Goal: Information Seeking & Learning: Learn about a topic

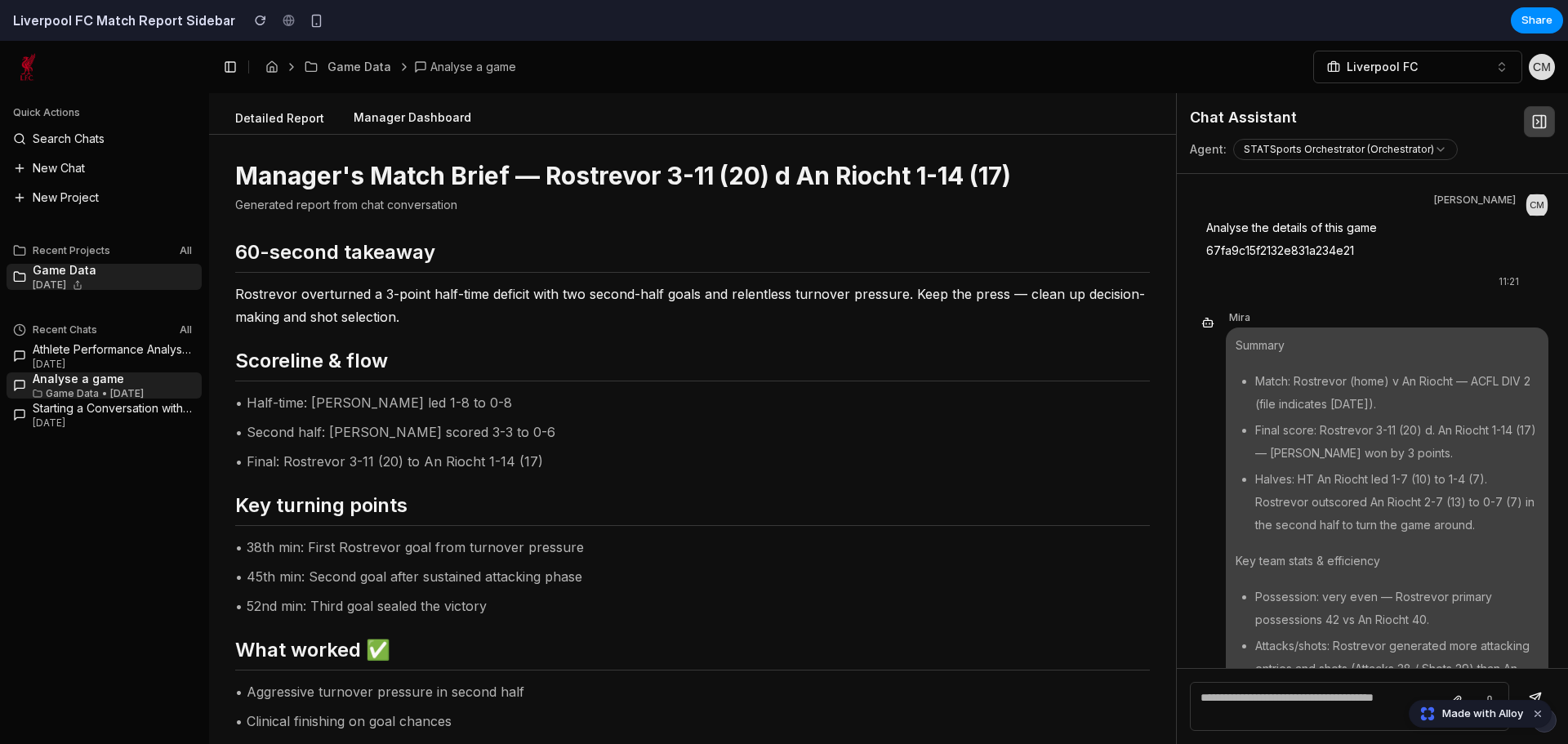
click at [443, 125] on button "Manager Dashboard" at bounding box center [412, 118] width 144 height 31
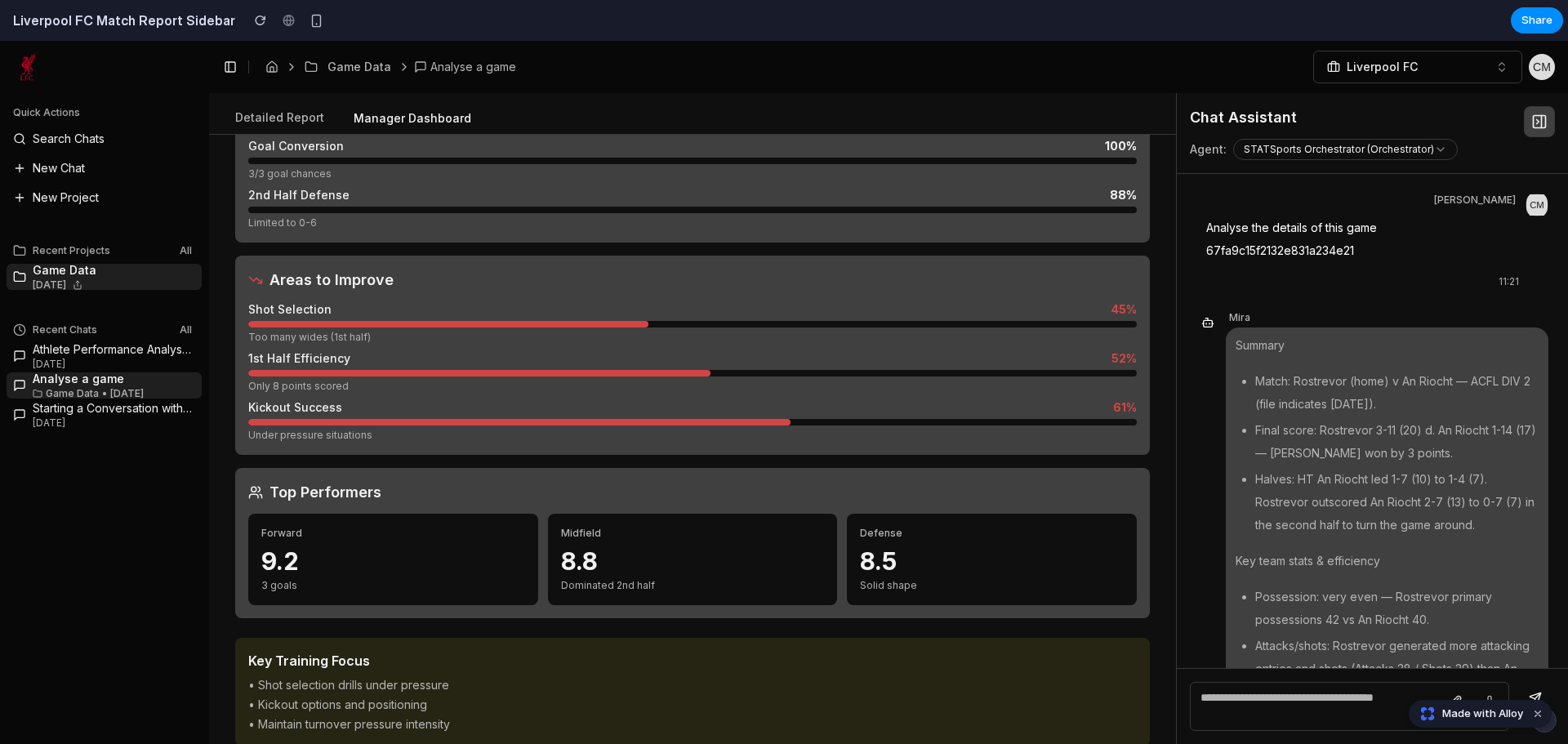
scroll to position [469, 0]
click at [1541, 120] on icon at bounding box center [1540, 122] width 17 height 17
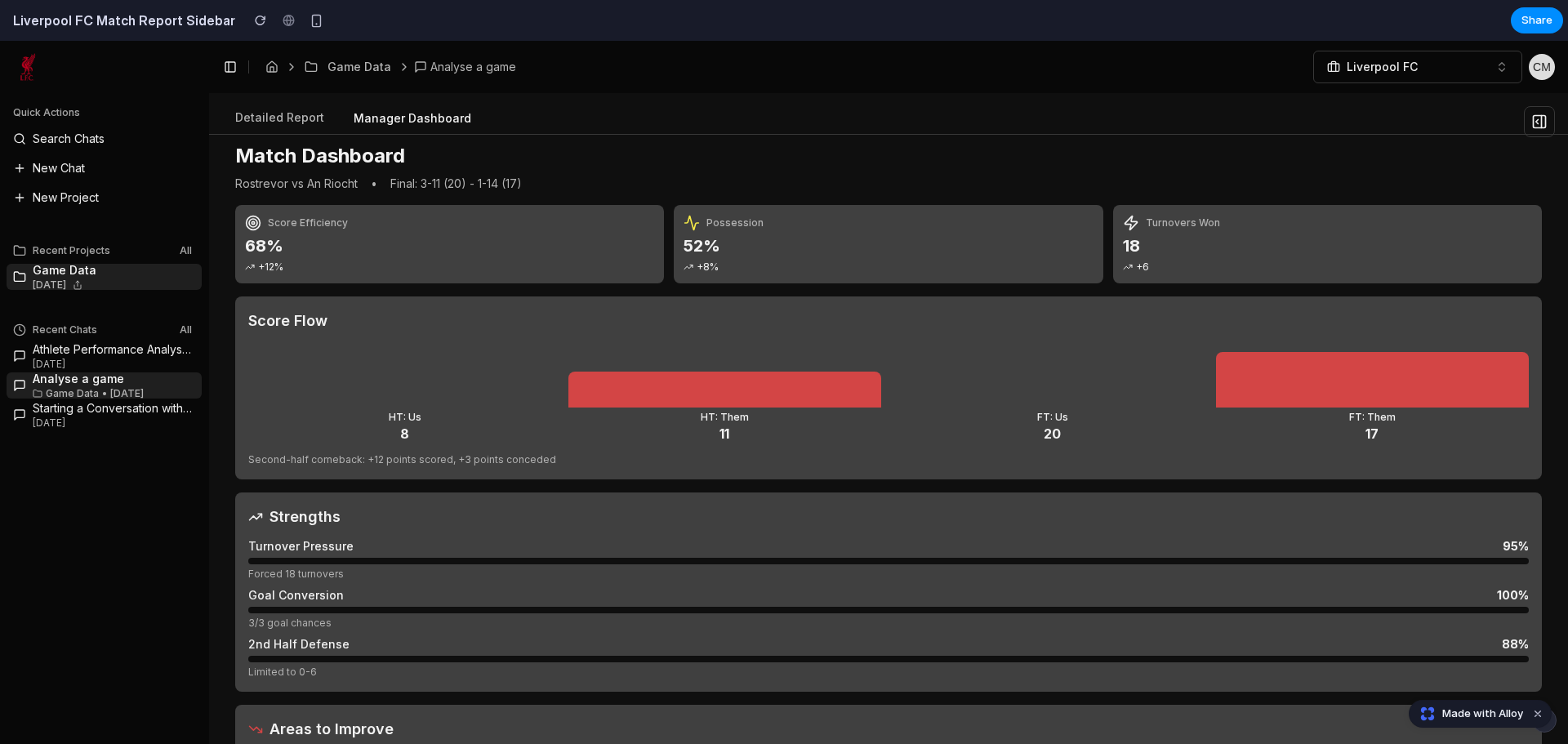
scroll to position [0, 0]
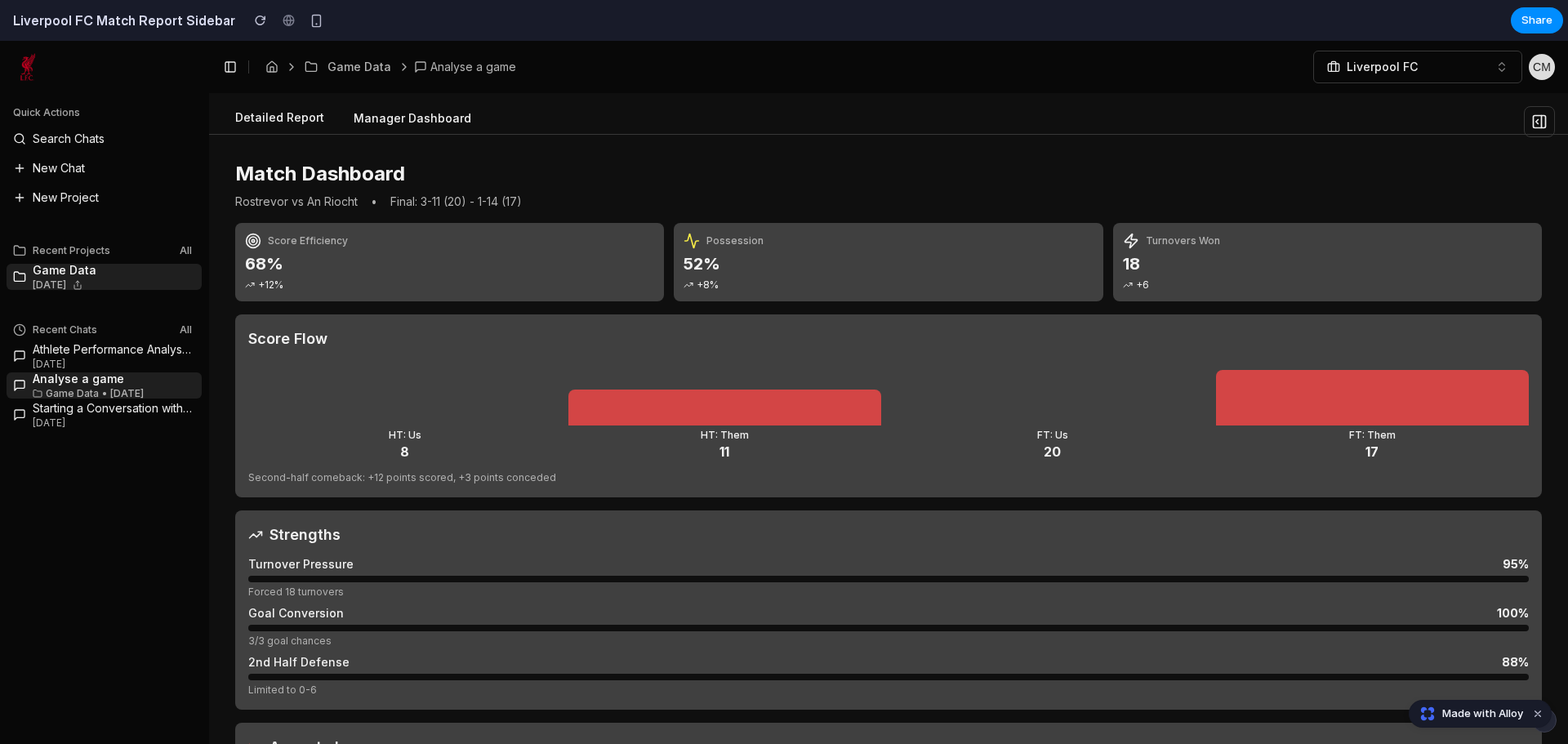
click at [276, 113] on button "Detailed Report" at bounding box center [279, 118] width 116 height 31
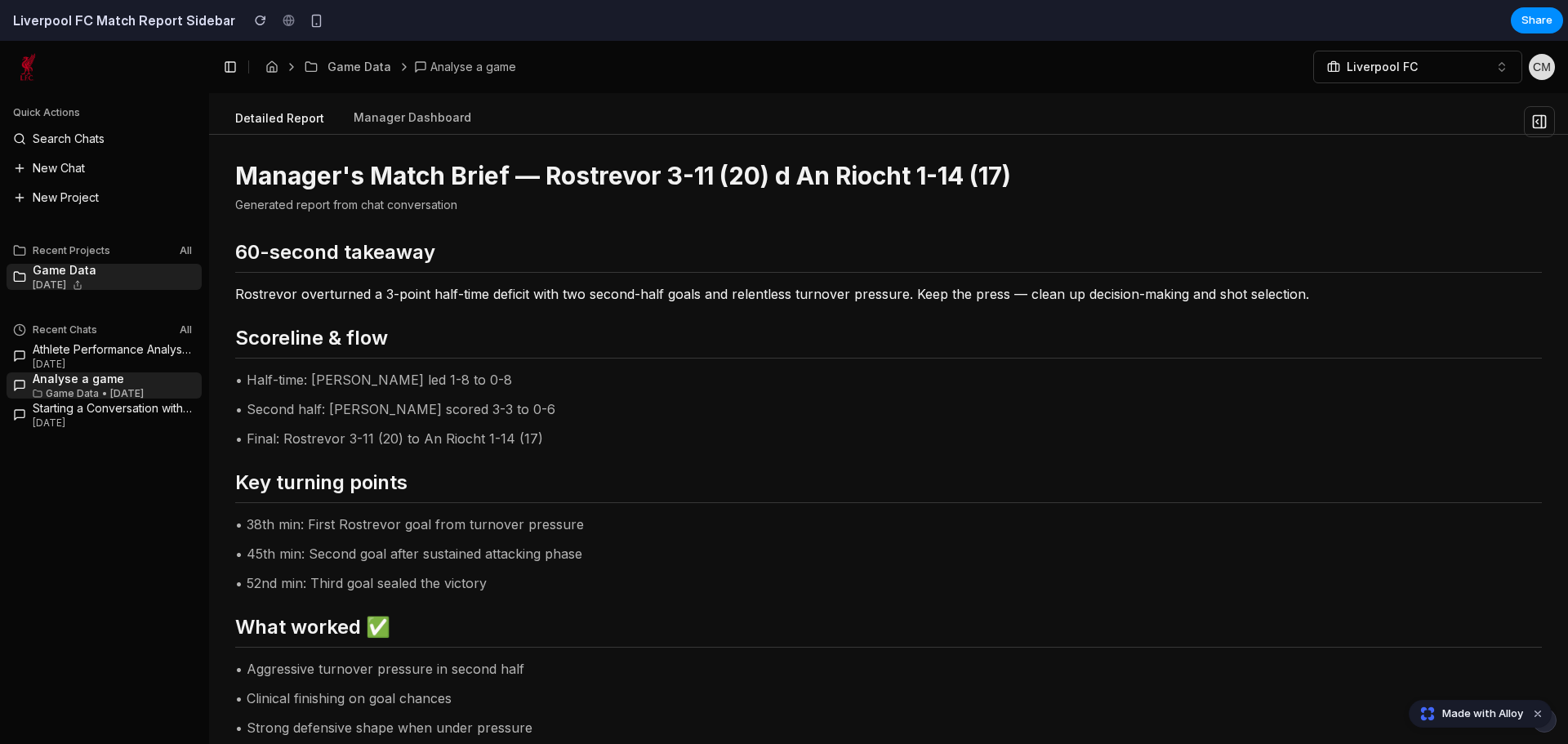
click at [1533, 113] on button at bounding box center [1539, 121] width 31 height 31
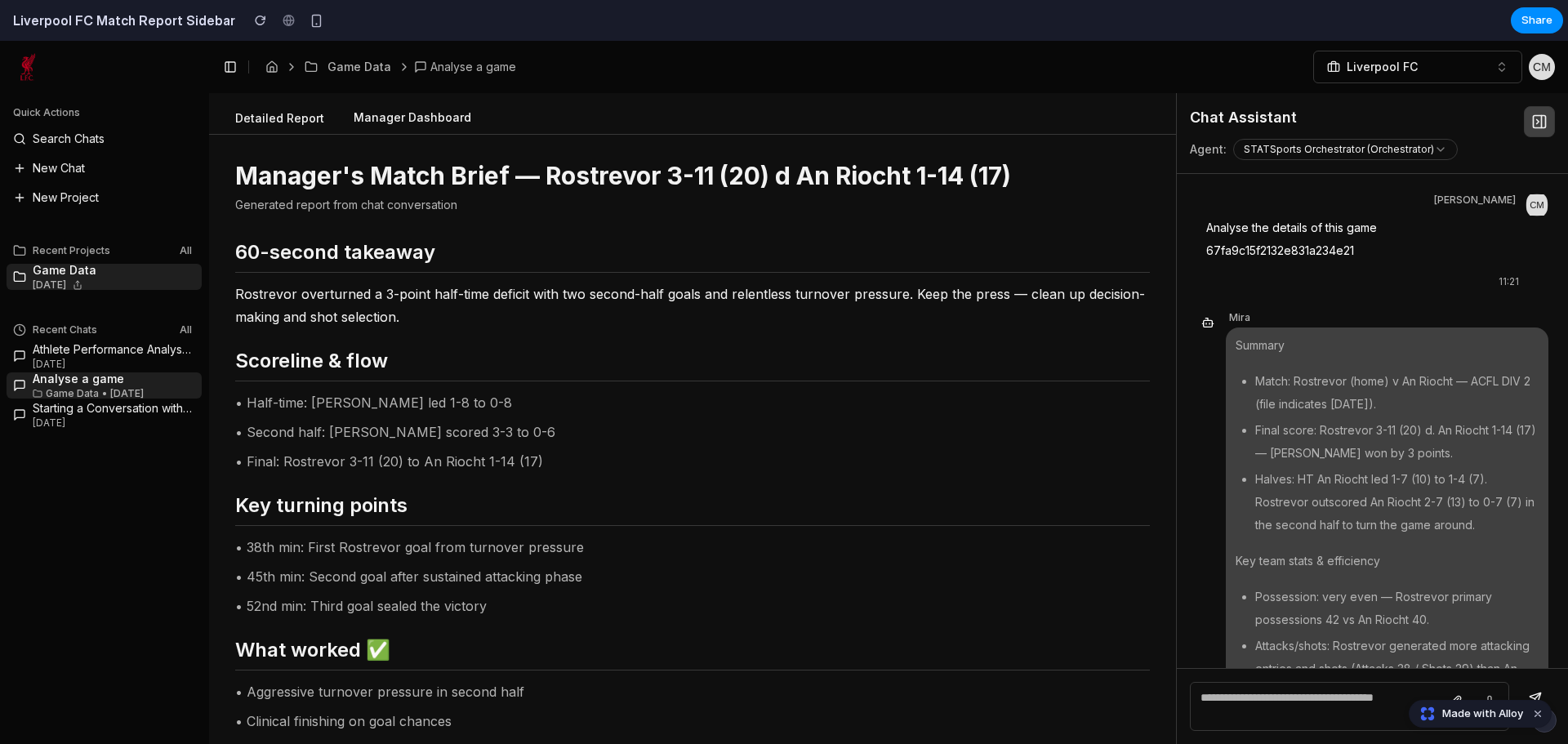
click at [400, 120] on button "Manager Dashboard" at bounding box center [412, 118] width 144 height 31
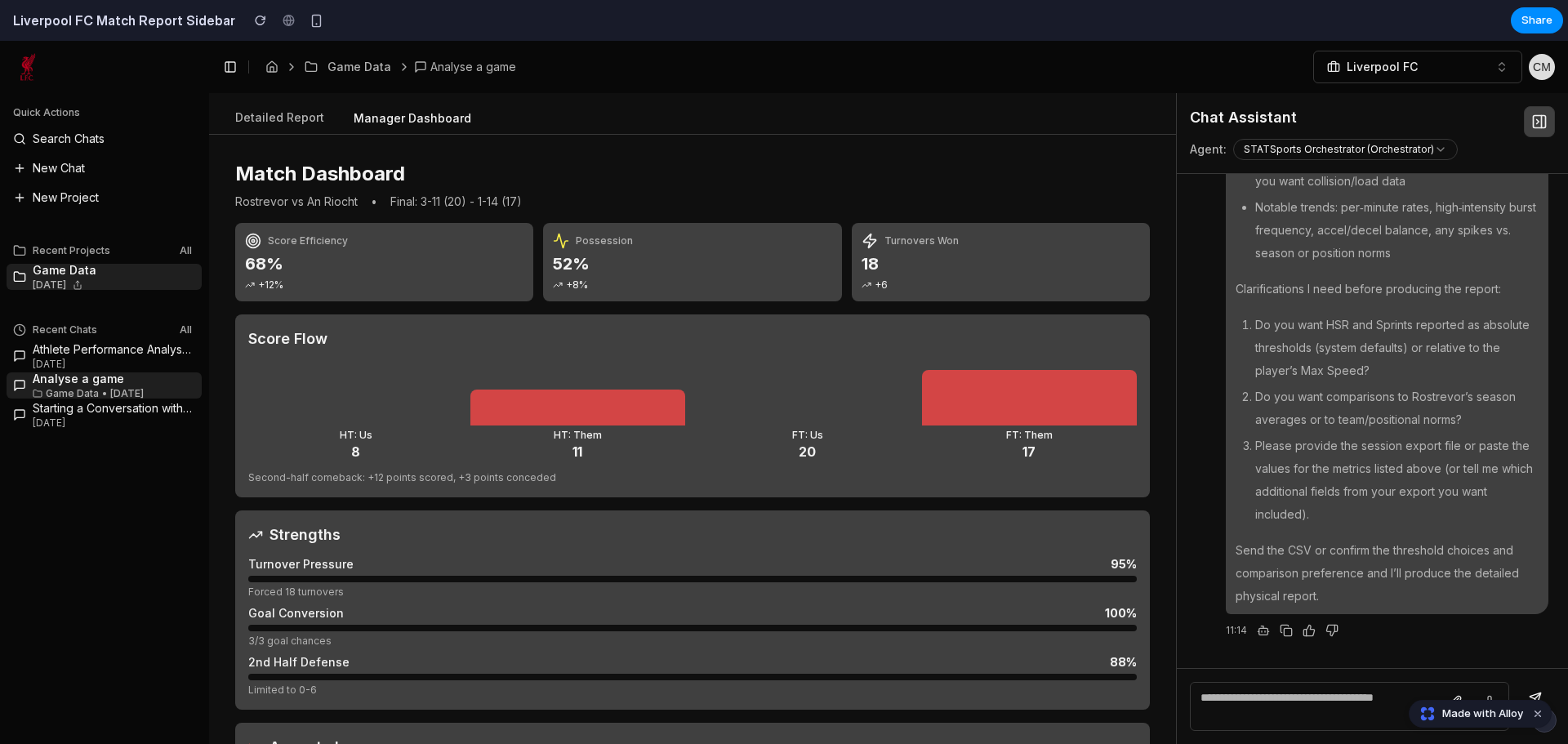
scroll to position [9859, 0]
click at [301, 117] on button "Detailed Report" at bounding box center [279, 118] width 116 height 31
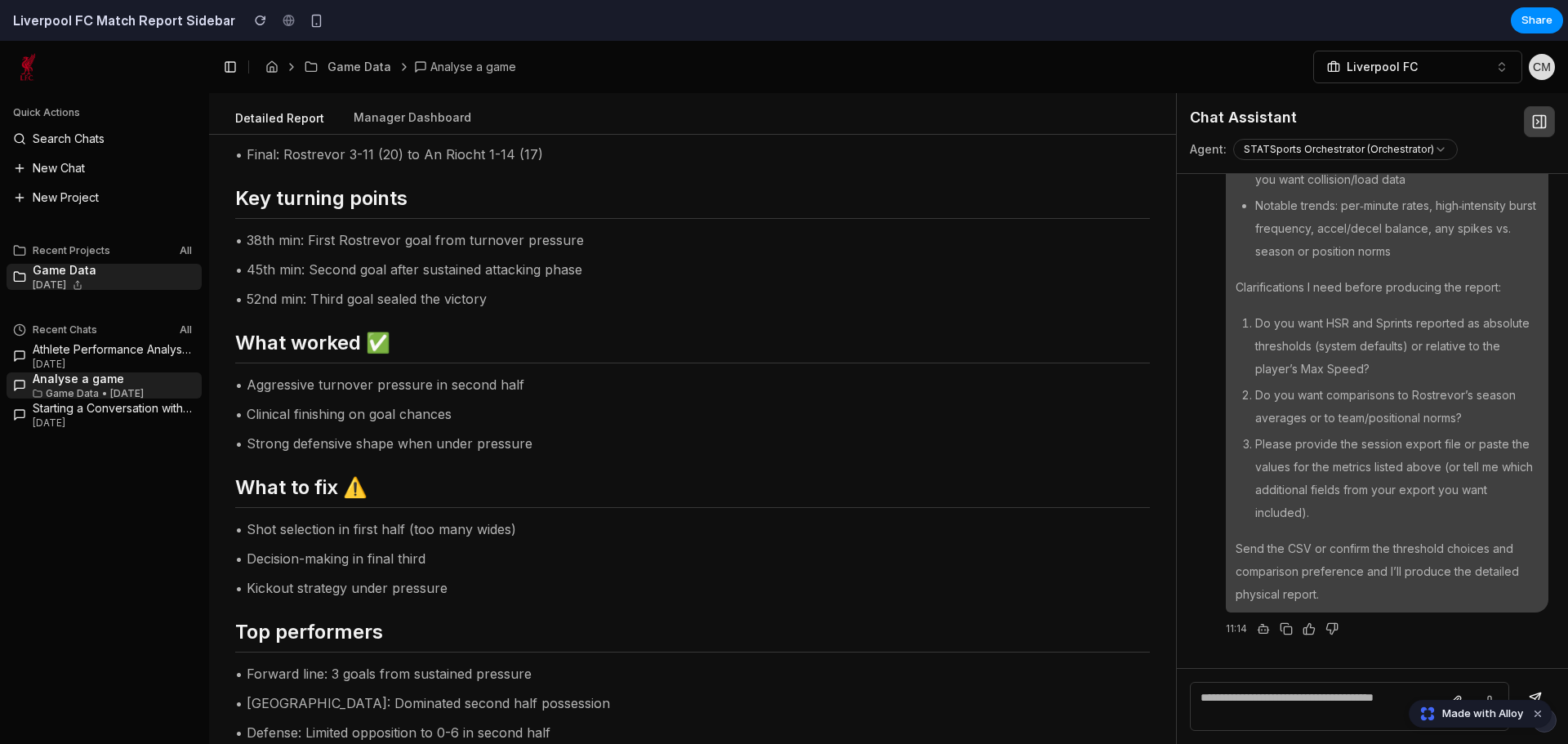
scroll to position [0, 0]
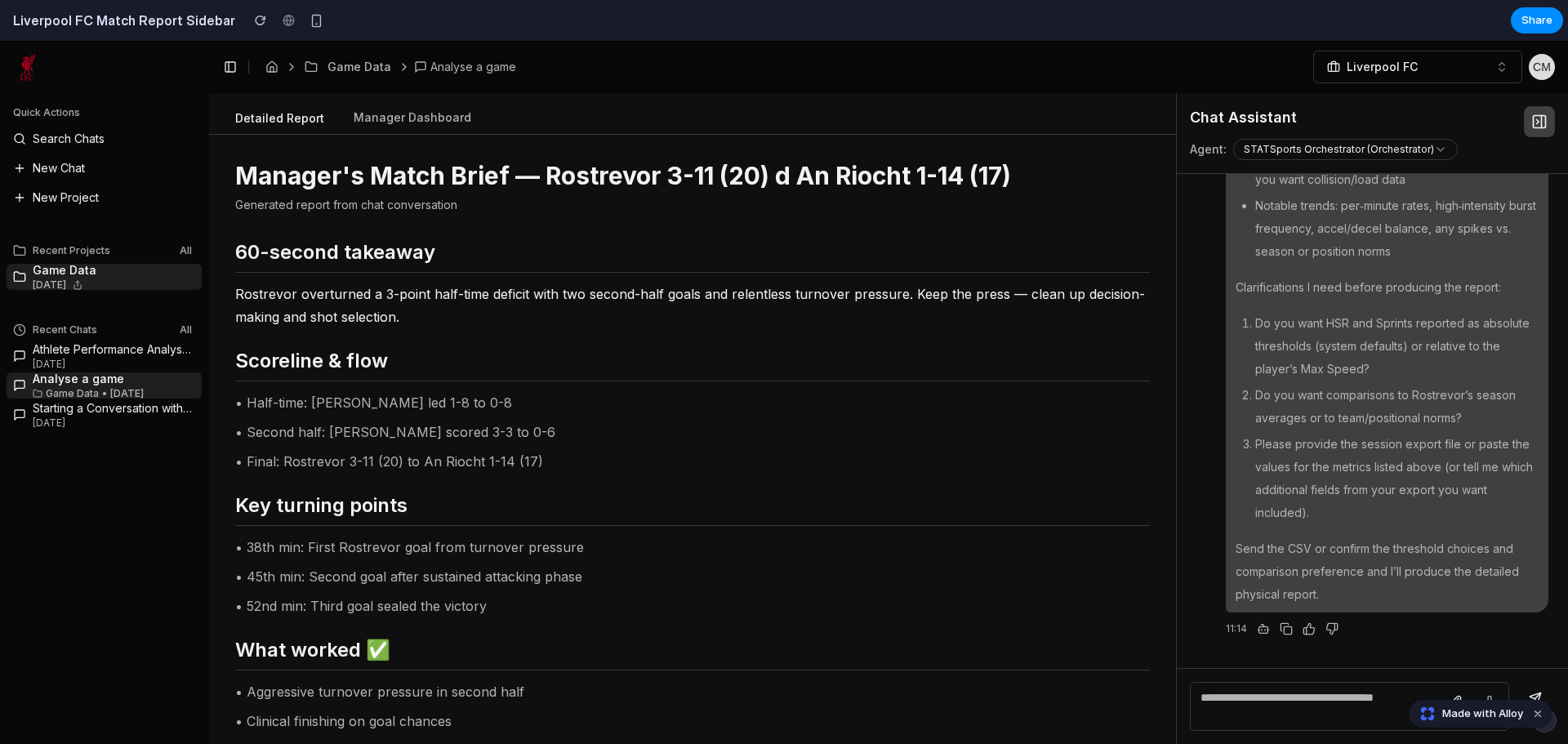
click at [446, 203] on p "Generated report from chat conversation" at bounding box center [693, 205] width 915 height 17
click at [471, 209] on p "Generated report from chat conversation" at bounding box center [693, 205] width 915 height 17
click at [397, 116] on button "Manager Dashboard" at bounding box center [412, 118] width 144 height 31
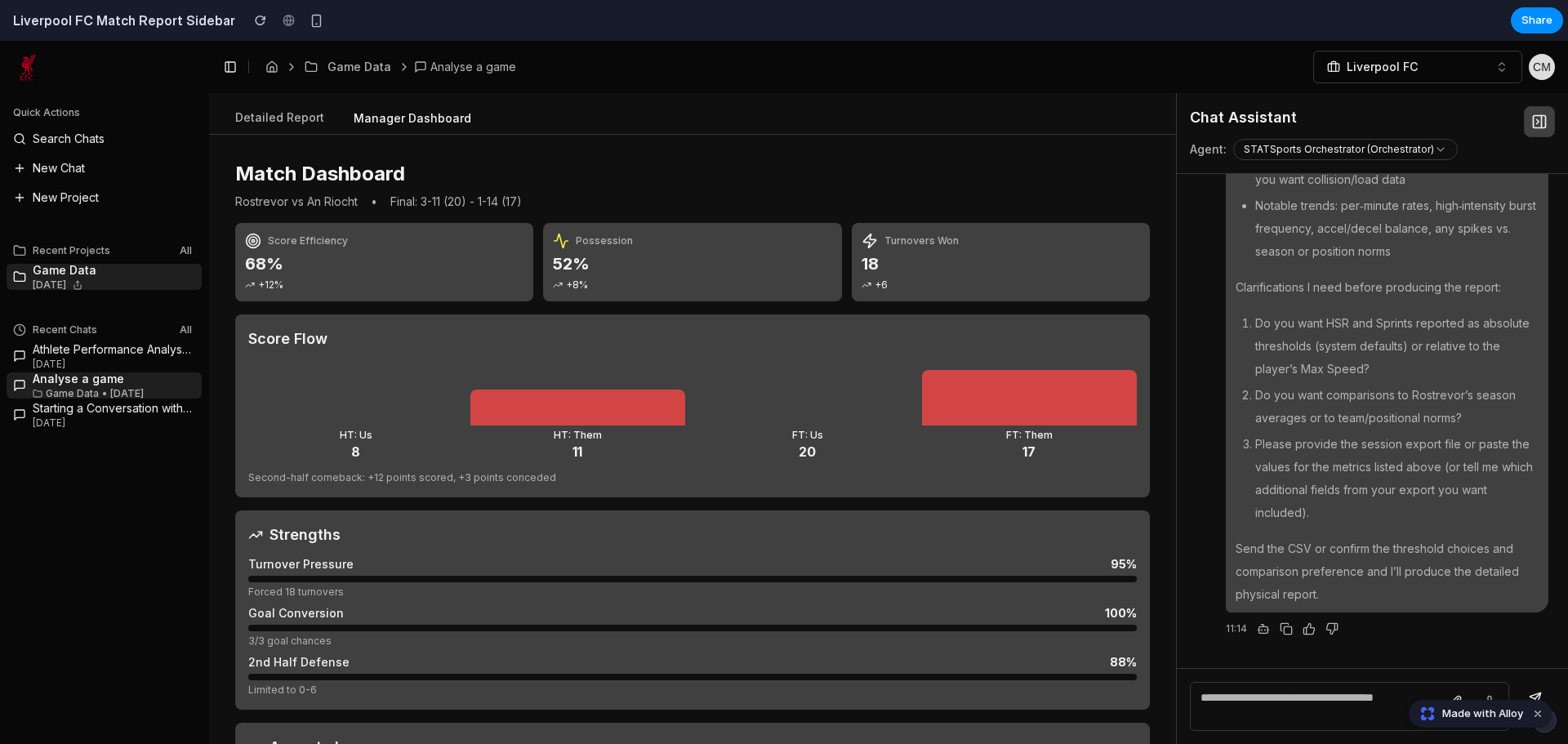
click at [106, 491] on div "Recent Chats All Athlete Performance Analysis and Improvement Insights [DATE] A…" at bounding box center [104, 527] width 209 height 434
click at [391, 475] on div "Second-half comeback: +12 points scored, +3 points conceded" at bounding box center [693, 478] width 889 height 13
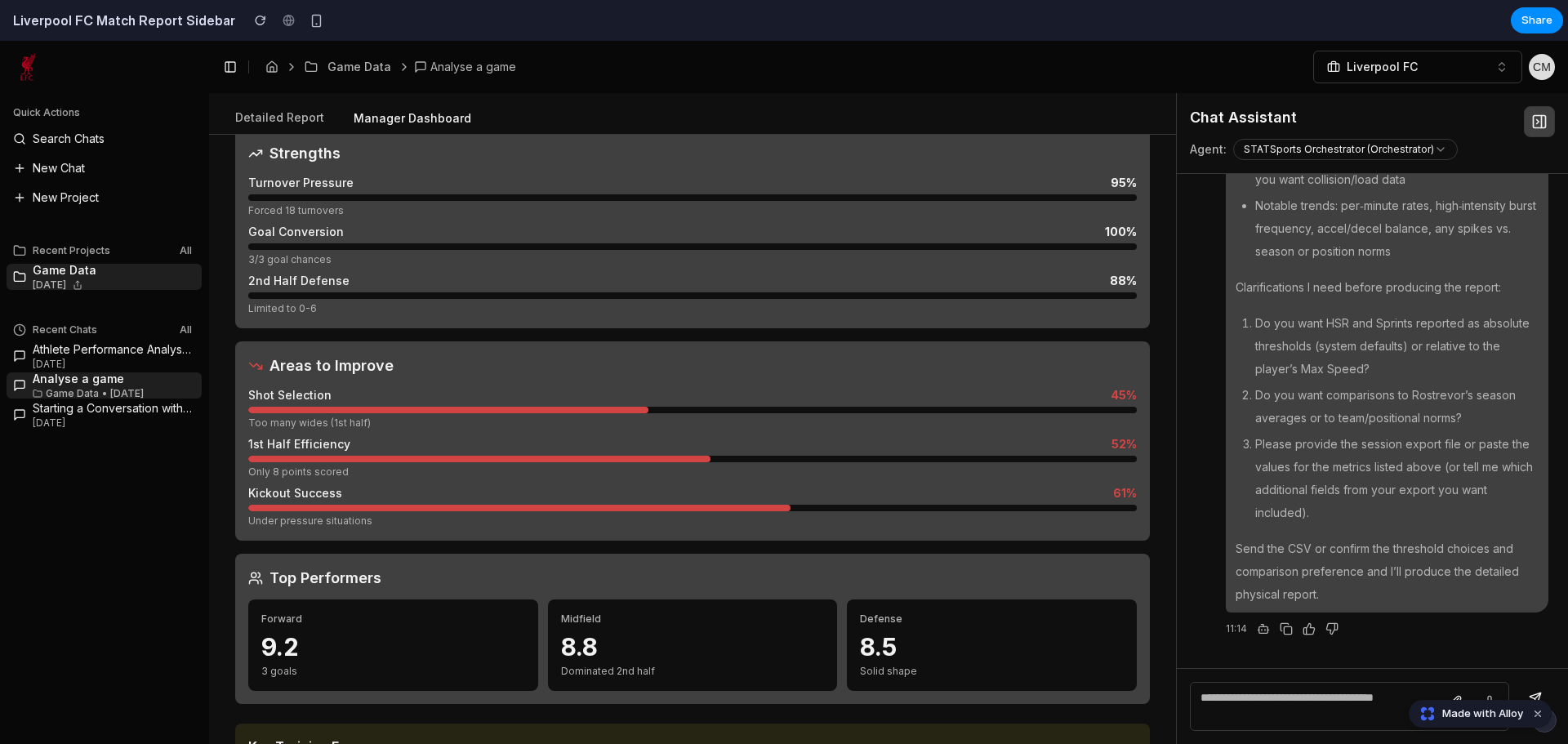
scroll to position [387, 0]
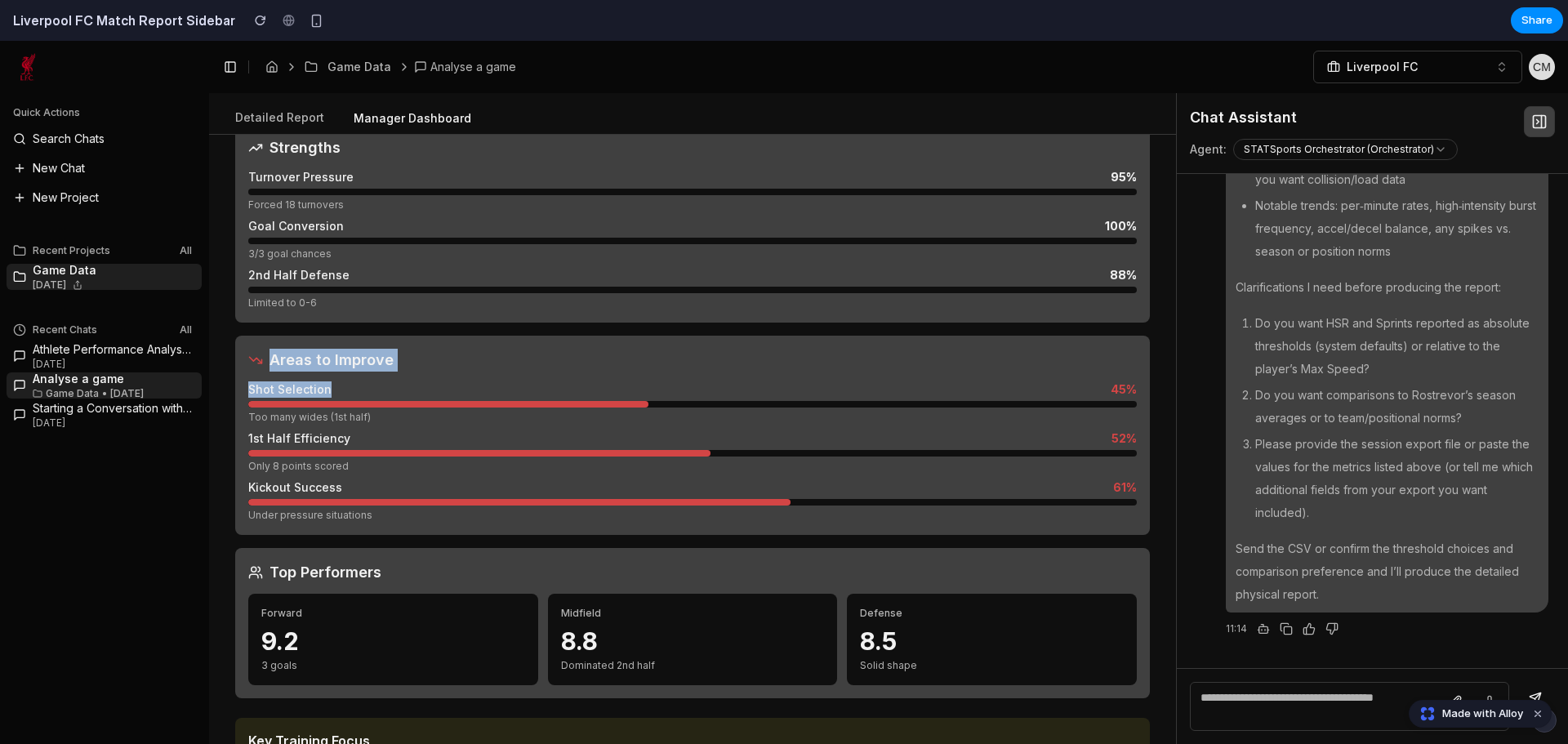
drag, startPoint x: 271, startPoint y: 365, endPoint x: 382, endPoint y: 372, distance: 111.2
click at [382, 372] on div "Areas to Improve Shot Selection 45 % Too many wides (1st half) 1st Half Efficie…" at bounding box center [693, 436] width 915 height 200
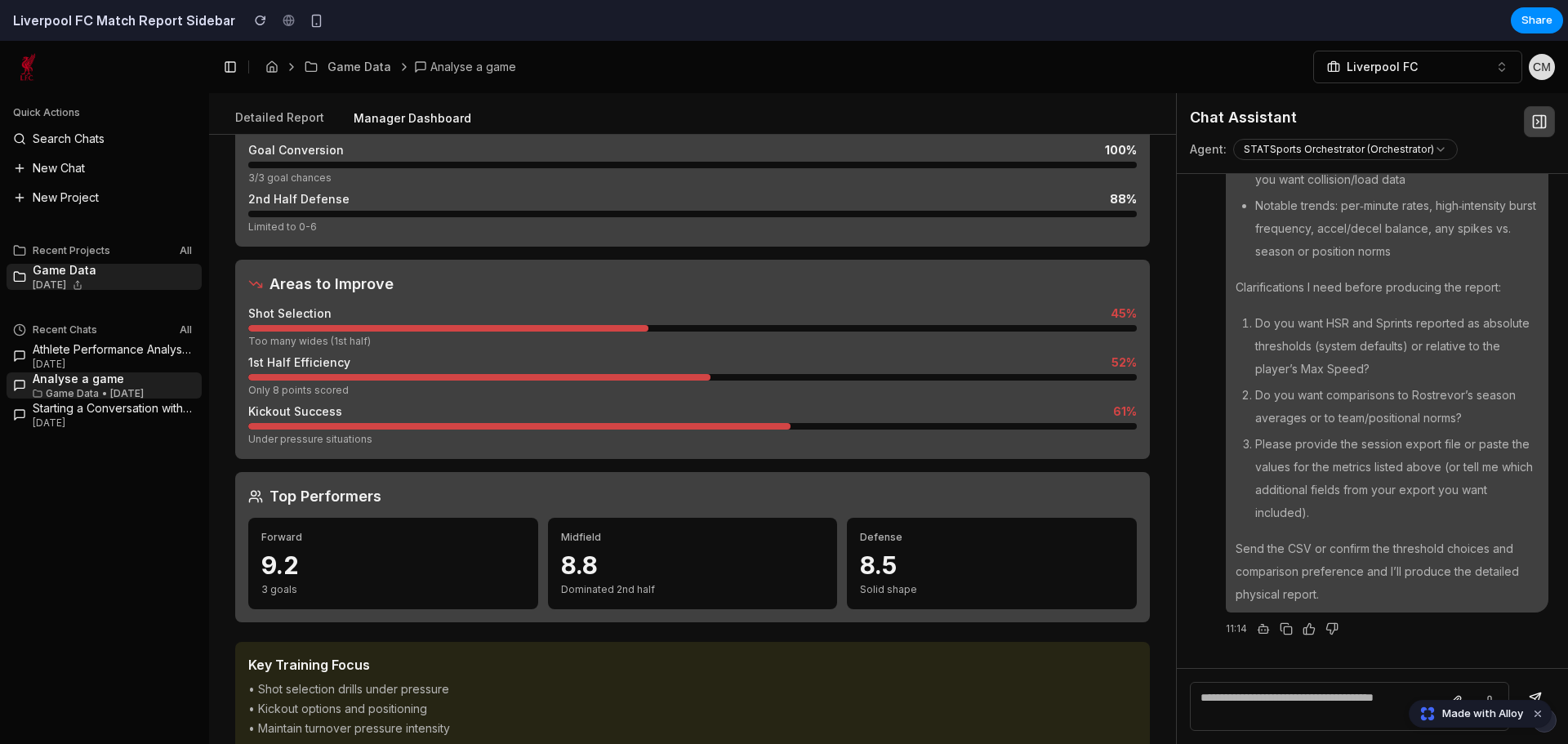
scroll to position [469, 0]
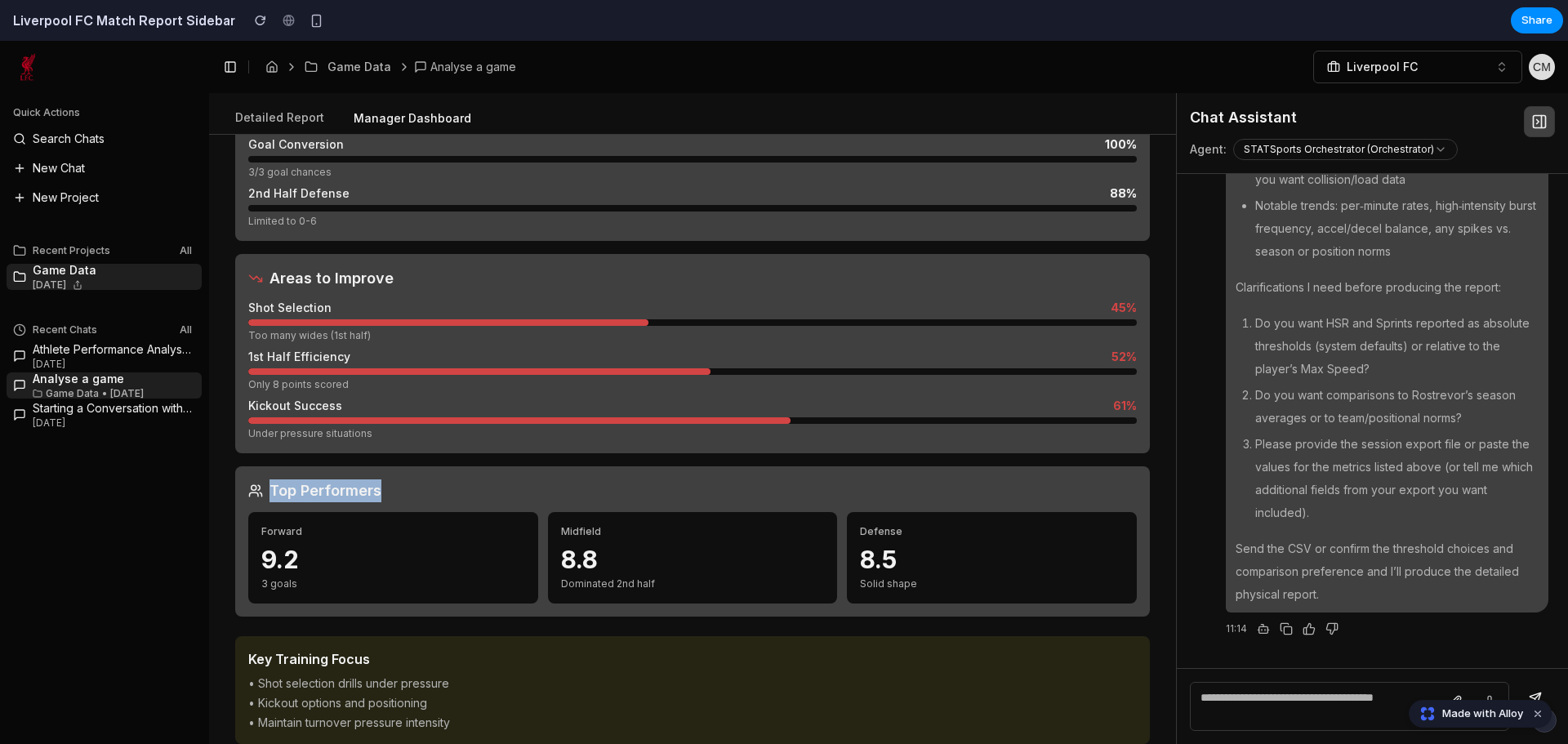
drag, startPoint x: 410, startPoint y: 483, endPoint x: 212, endPoint y: 481, distance: 198.0
click at [212, 481] on div "Match Dashboard Rostrevor vs An Riocht • Final: 3-11 (20) - 1-14 (17) Score Eff…" at bounding box center [693, 439] width 967 height 609
click at [242, 481] on div "Top Performers Forward 9.2 3 goals Midfield 8.8 Dominated 2nd half Defense 8.5 …" at bounding box center [693, 541] width 915 height 150
drag, startPoint x: 274, startPoint y: 485, endPoint x: 478, endPoint y: 495, distance: 204.2
click at [478, 495] on div "Top Performers" at bounding box center [693, 491] width 889 height 23
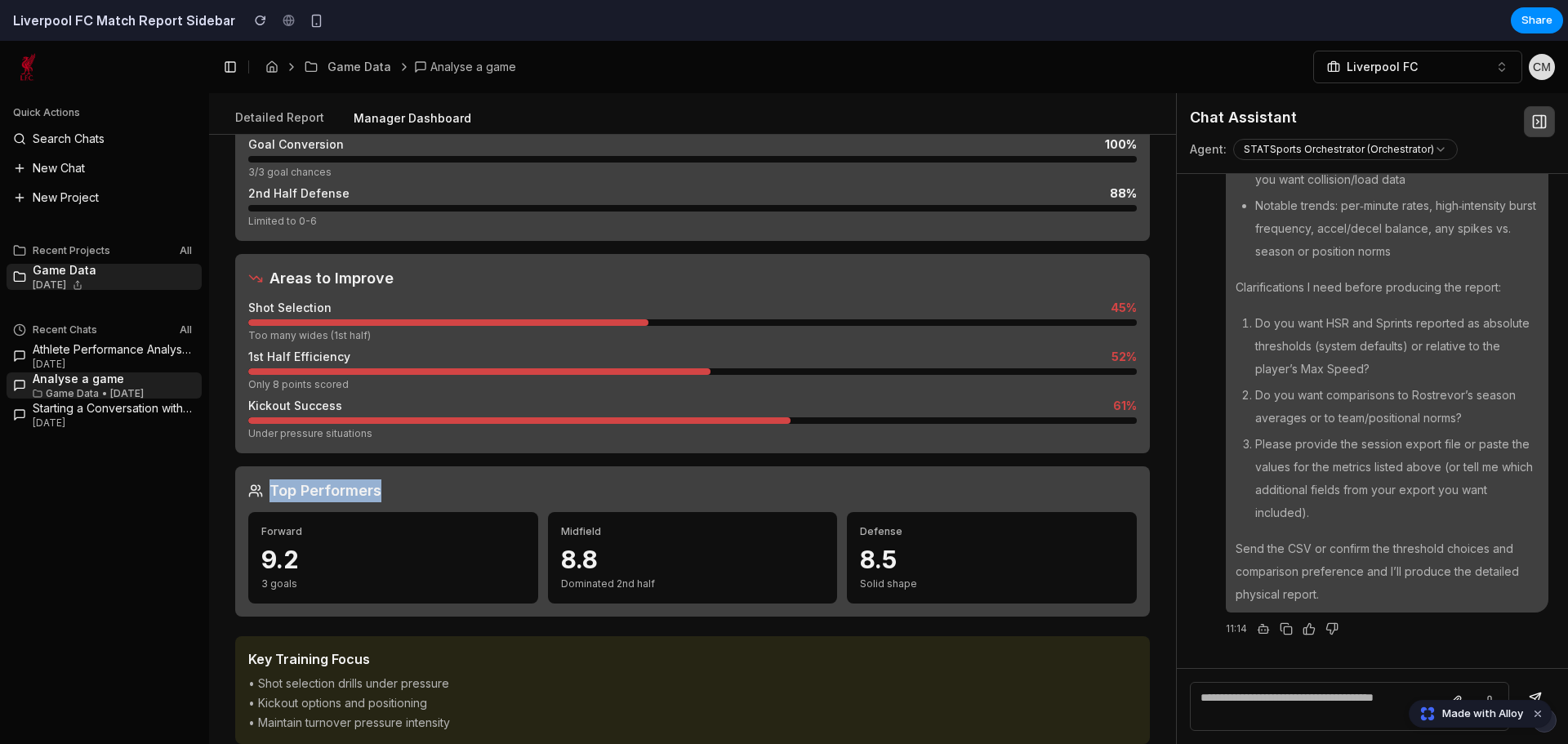
click at [478, 495] on div "Top Performers" at bounding box center [693, 491] width 889 height 23
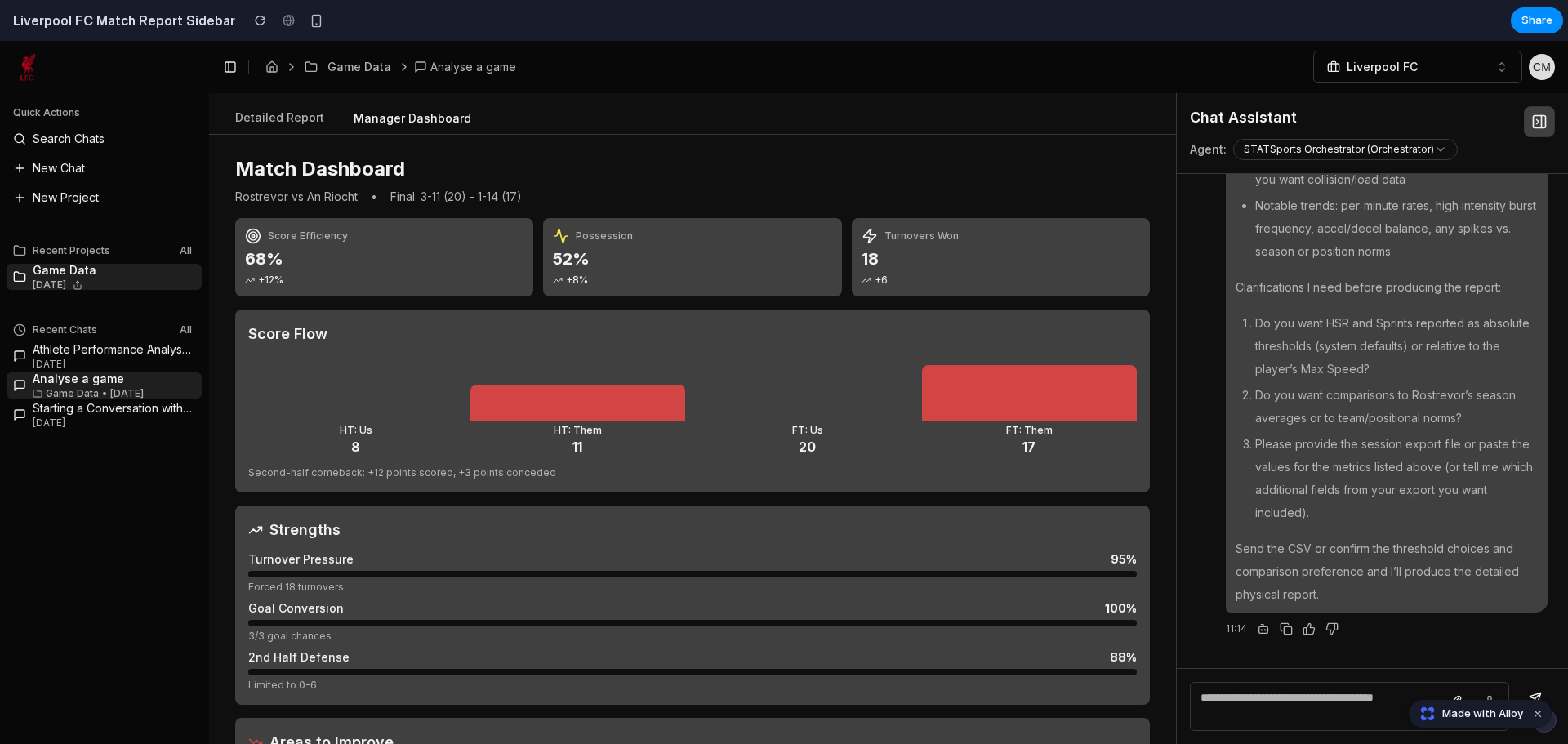
scroll to position [0, 0]
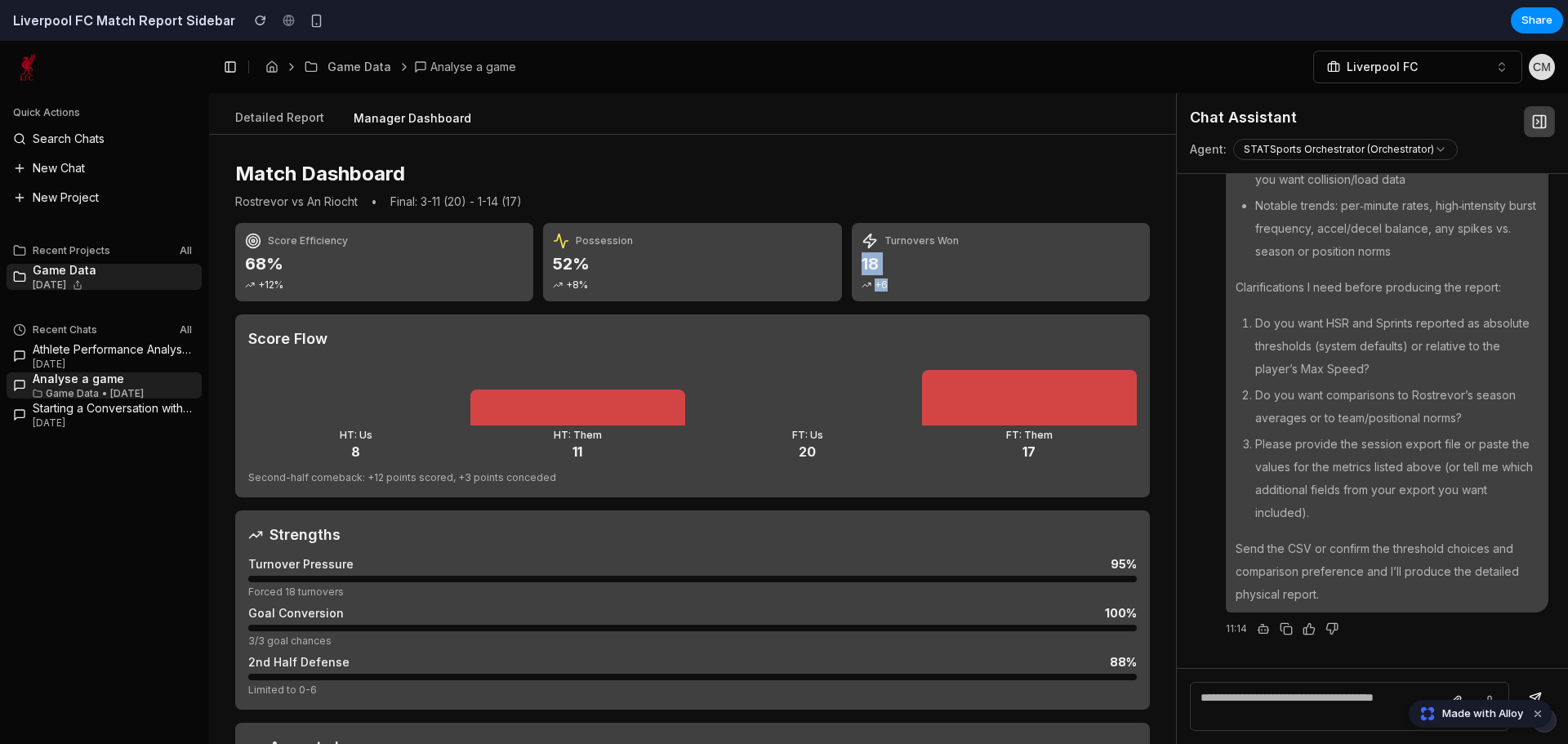
drag, startPoint x: 894, startPoint y: 282, endPoint x: 852, endPoint y: 255, distance: 49.9
click at [852, 255] on div "Turnovers Won 18 +6" at bounding box center [1001, 262] width 298 height 78
drag, startPoint x: 853, startPoint y: 258, endPoint x: 886, endPoint y: 281, distance: 40.2
click at [886, 281] on div "Turnovers Won 18 +6" at bounding box center [1001, 262] width 298 height 78
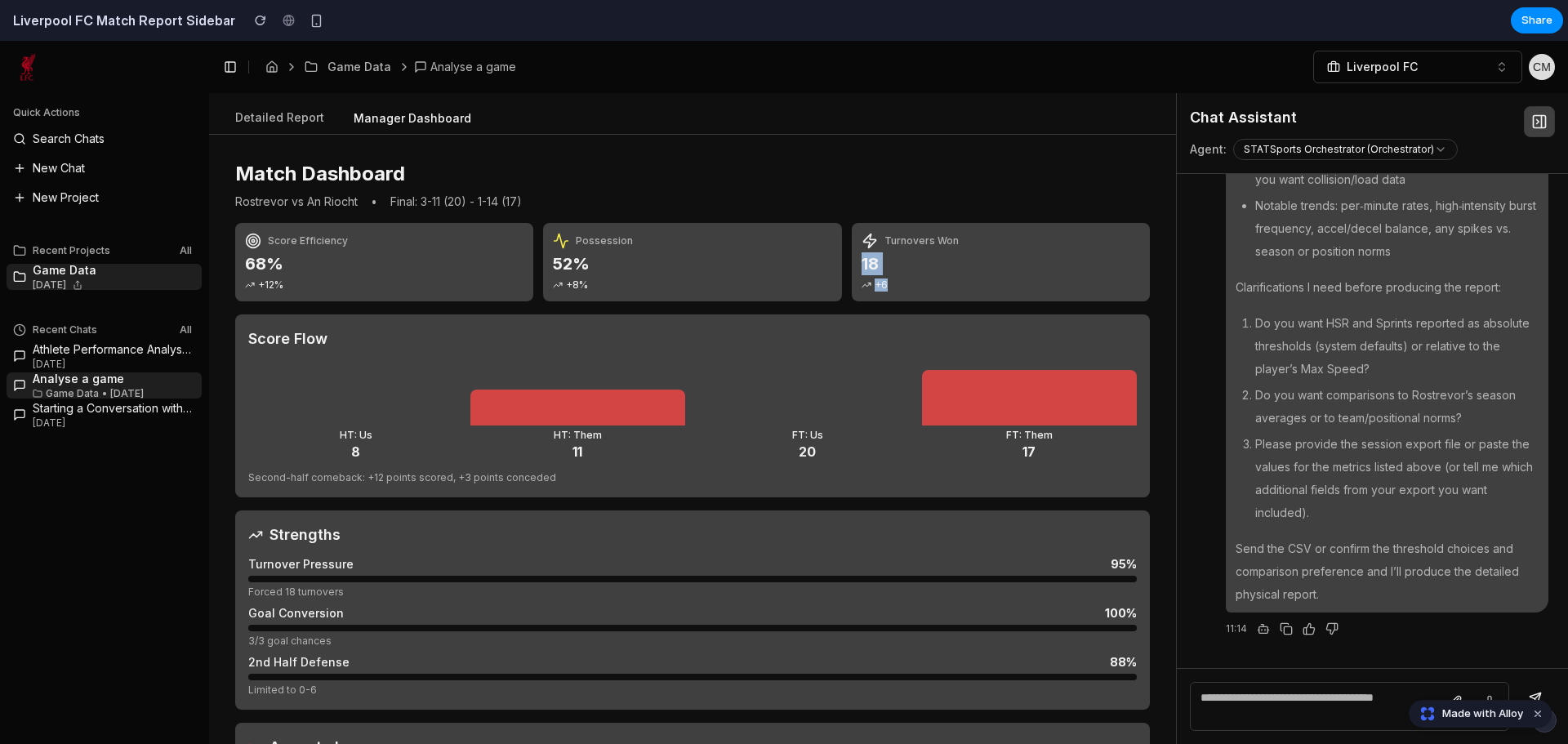
click at [886, 281] on div "+6" at bounding box center [1001, 285] width 279 height 13
drag, startPoint x: 885, startPoint y: 285, endPoint x: 852, endPoint y: 255, distance: 44.6
click at [852, 255] on div "Turnovers Won 18 +6" at bounding box center [1001, 262] width 298 height 78
drag, startPoint x: 853, startPoint y: 259, endPoint x: 880, endPoint y: 281, distance: 34.8
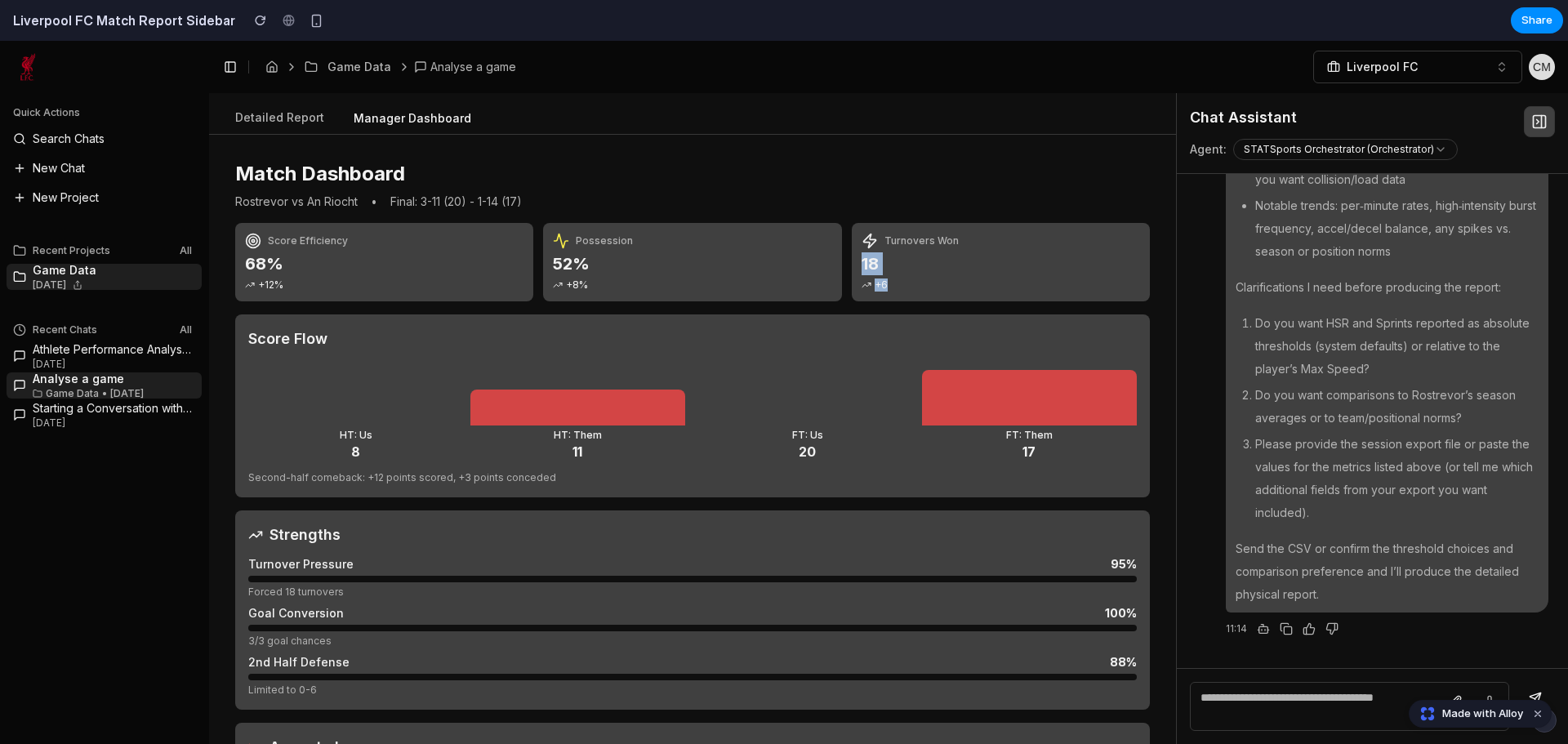
click at [880, 281] on div "Turnovers Won 18 +6" at bounding box center [1001, 262] width 298 height 78
click at [880, 281] on div "+6" at bounding box center [1001, 285] width 279 height 13
